Goal: Task Accomplishment & Management: Use online tool/utility

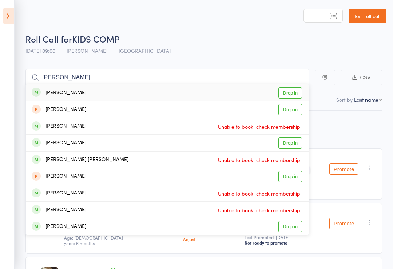
type input "[PERSON_NAME]"
click at [290, 91] on link "Drop in" at bounding box center [290, 92] width 24 height 11
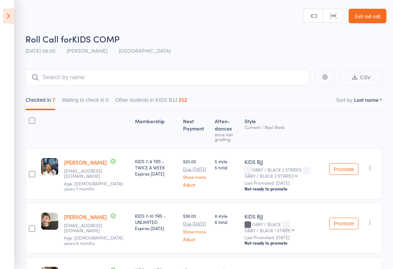
click at [9, 9] on icon at bounding box center [8, 15] width 11 height 15
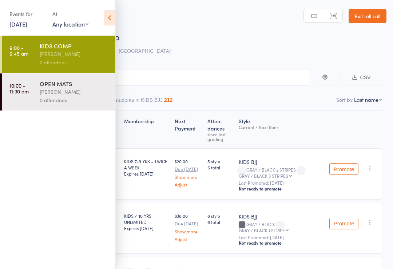
click at [48, 91] on div "[PERSON_NAME]" at bounding box center [74, 92] width 69 height 8
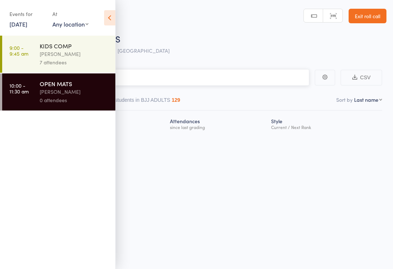
click at [171, 76] on input "search" at bounding box center [160, 77] width 298 height 17
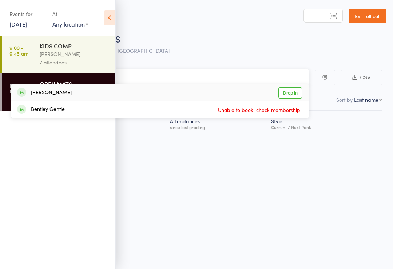
type input "Gene"
click at [293, 86] on div "[PERSON_NAME] Drop in" at bounding box center [160, 92] width 298 height 17
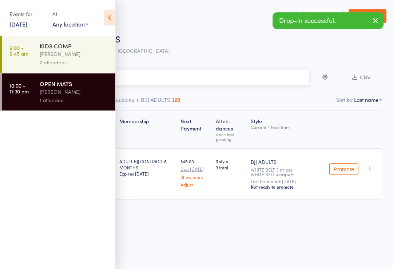
scroll to position [1, 0]
click at [115, 16] on icon at bounding box center [109, 17] width 11 height 15
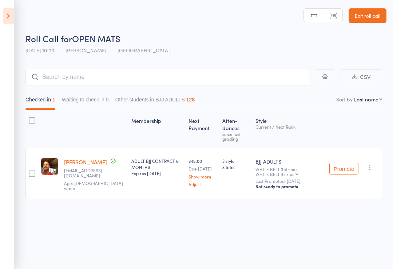
scroll to position [5, 0]
click at [144, 58] on main "CSV Checked in 1 Waiting to check in 0 Other students in BJJ ADULTS 128 Sort by…" at bounding box center [196, 145] width 393 height 174
click at [110, 76] on input "search" at bounding box center [167, 77] width 284 height 17
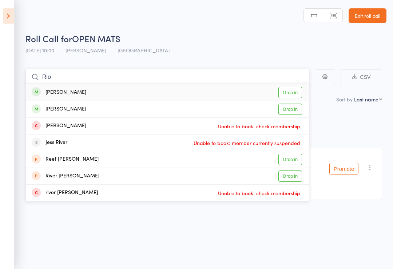
type input "Rio"
click at [301, 87] on link "Drop in" at bounding box center [290, 92] width 24 height 11
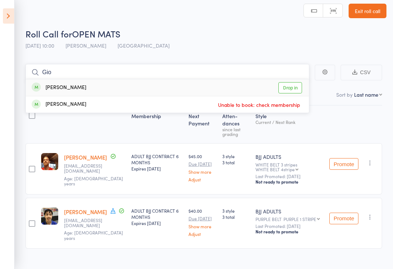
type input "Gio"
click at [295, 89] on link "Drop in" at bounding box center [290, 87] width 24 height 11
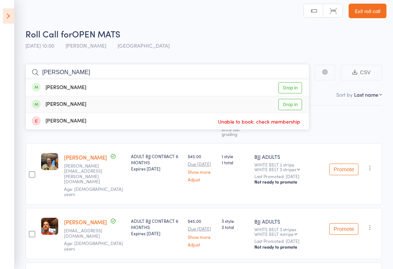
type input "[PERSON_NAME]"
click at [292, 106] on link "Drop in" at bounding box center [290, 104] width 24 height 11
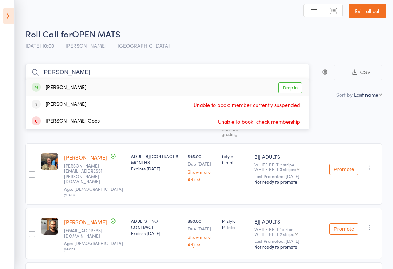
type input "[PERSON_NAME]"
click at [293, 90] on link "Drop in" at bounding box center [290, 87] width 24 height 11
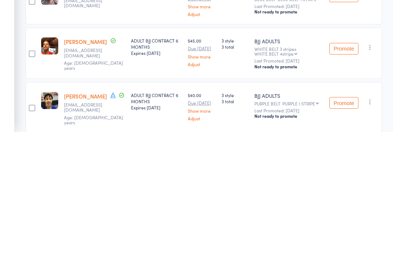
scroll to position [163, 0]
